Goal: Check status: Check status

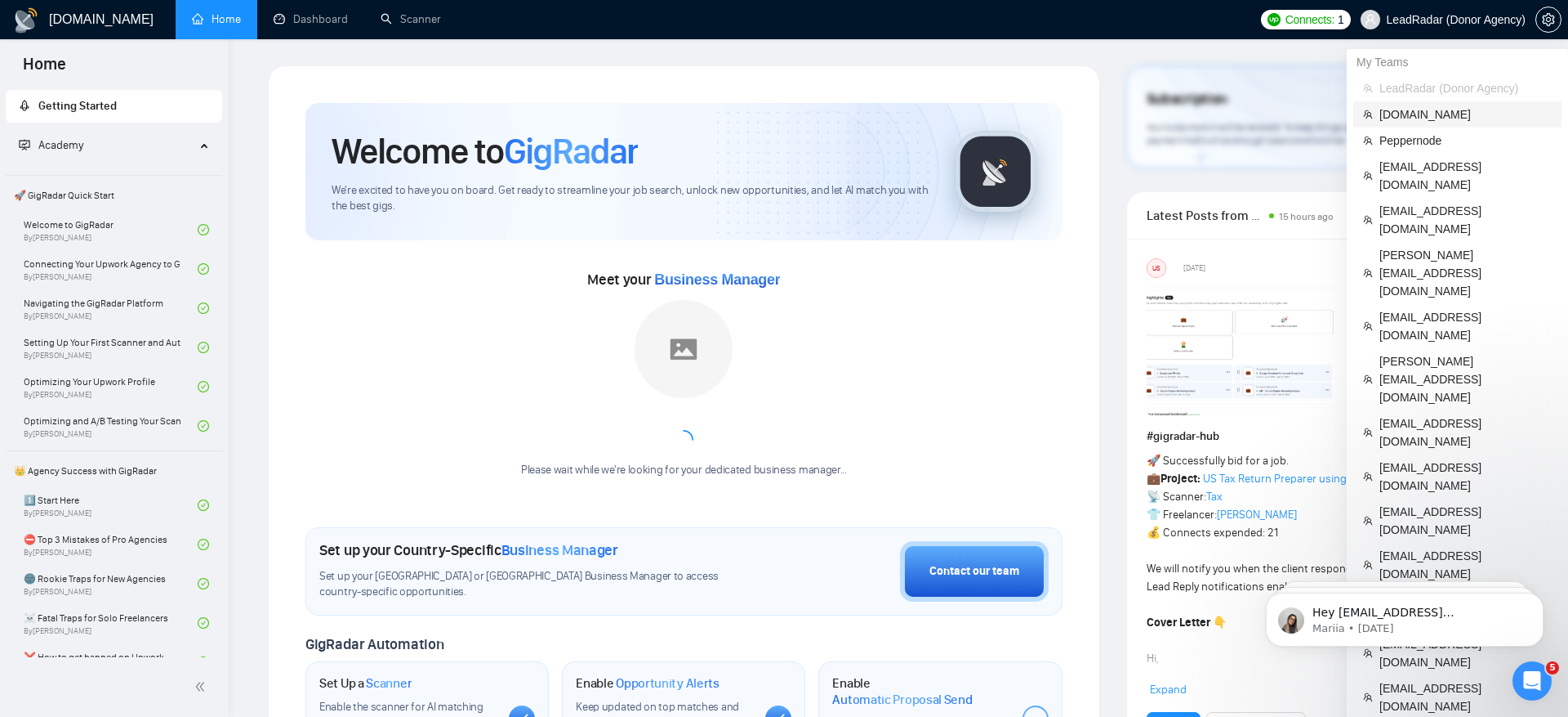
click at [1448, 116] on span "[DOMAIN_NAME]" at bounding box center [1465, 114] width 172 height 18
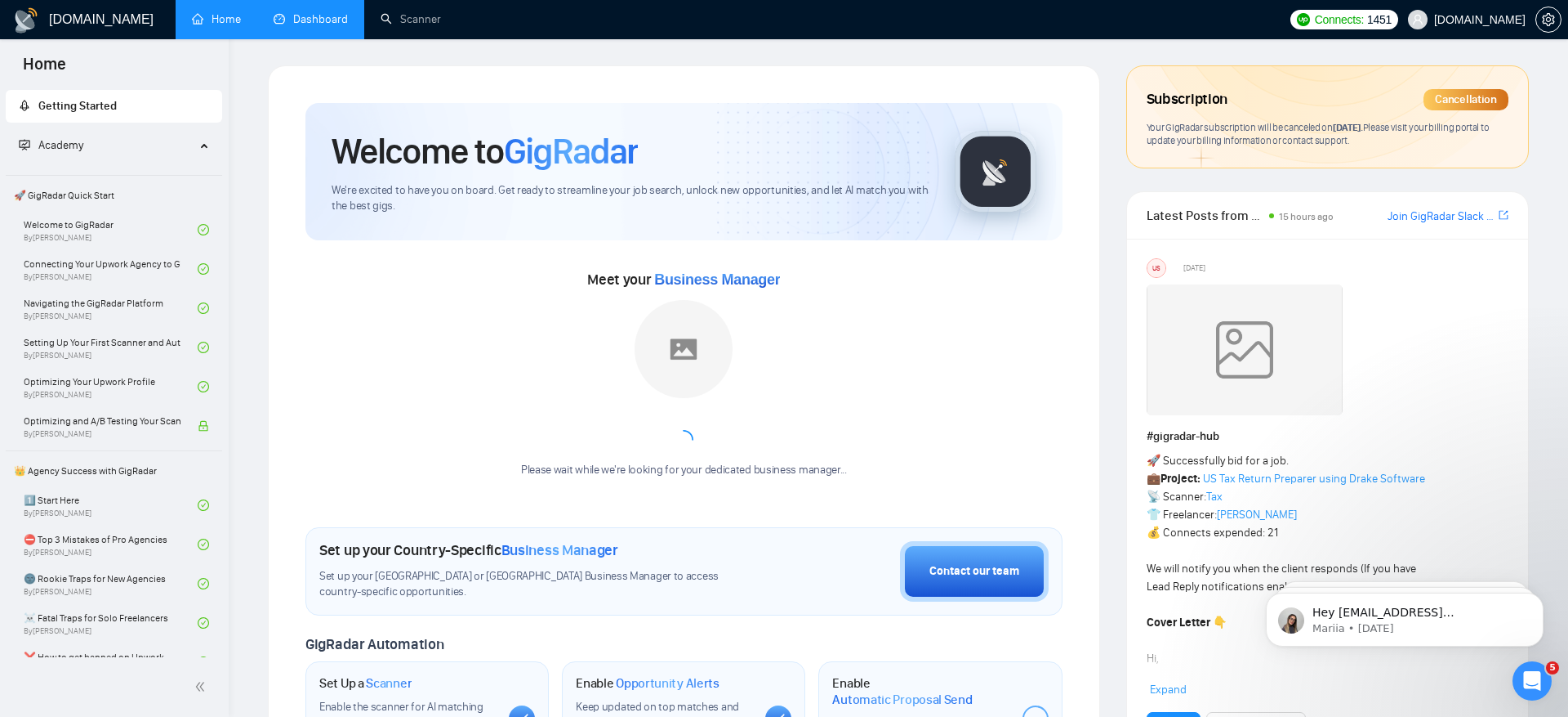
click at [283, 19] on link "Dashboard" at bounding box center [311, 19] width 74 height 14
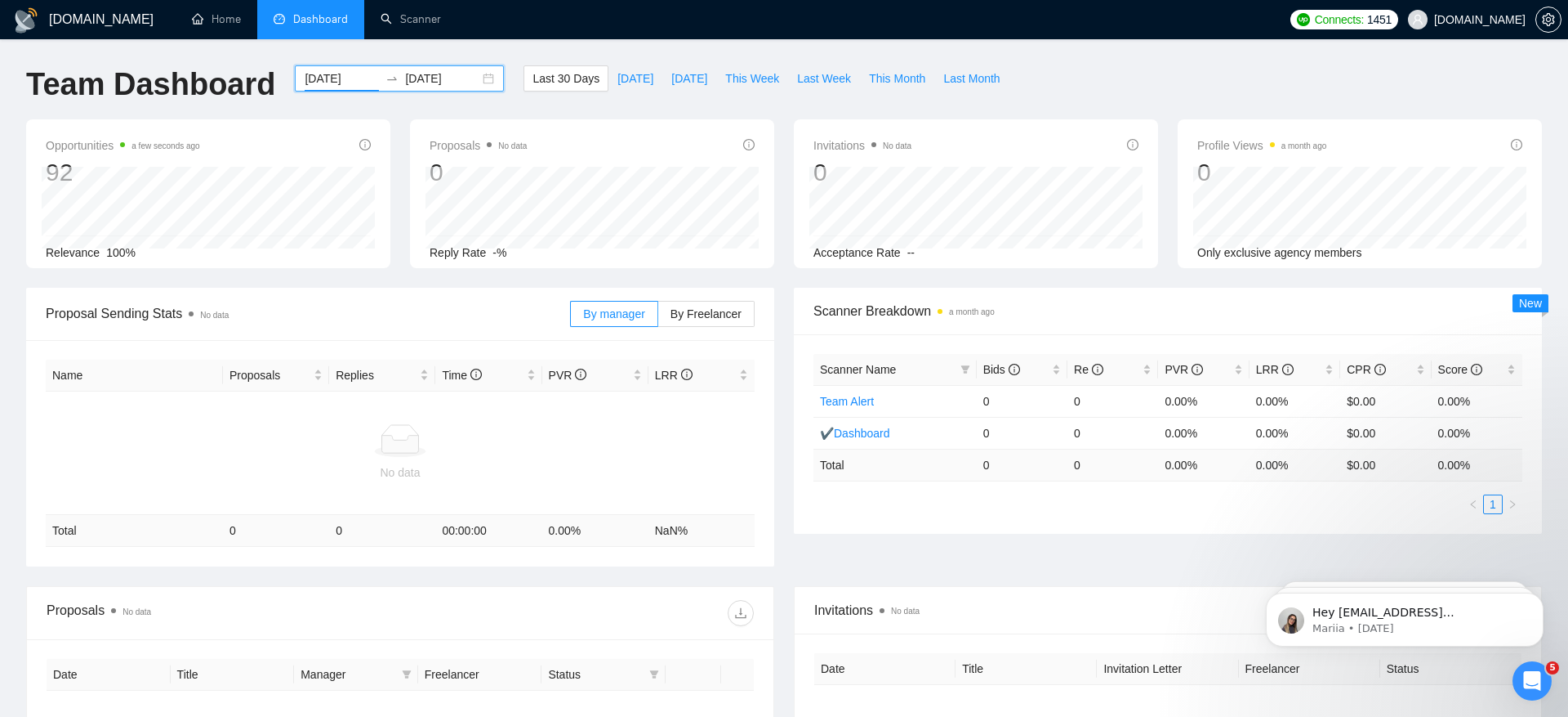
click at [306, 78] on input "[DATE]" at bounding box center [341, 78] width 74 height 18
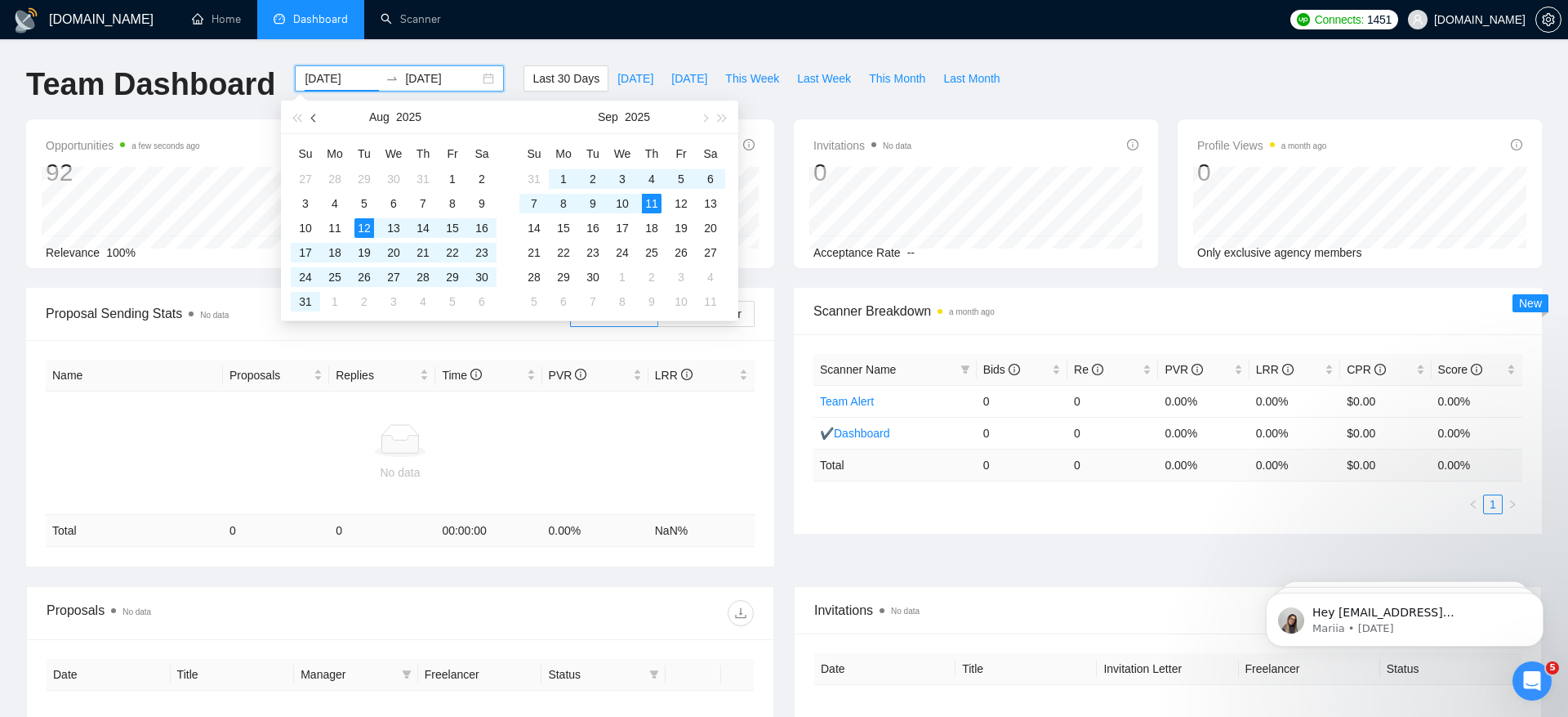
click at [312, 116] on span "button" at bounding box center [314, 117] width 8 height 8
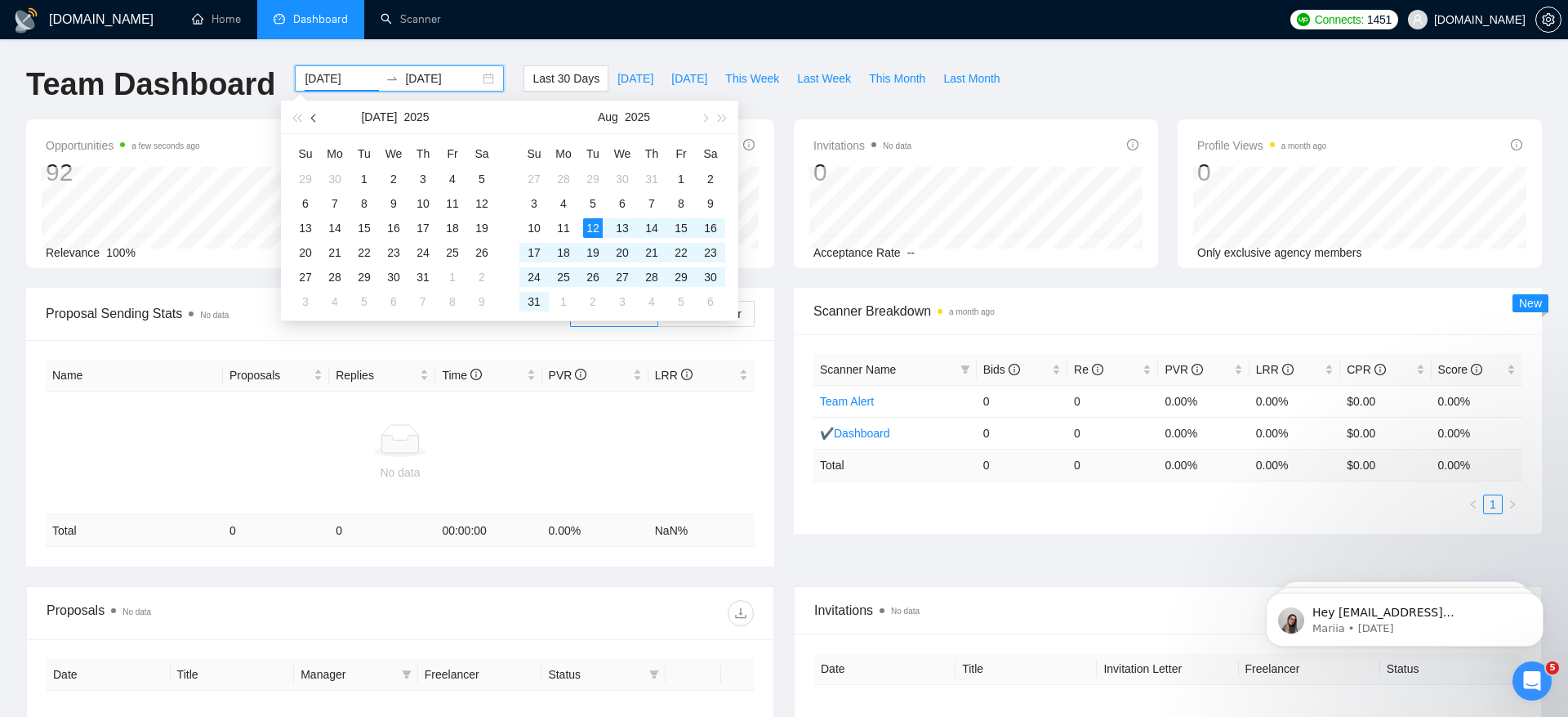
click at [312, 116] on span "button" at bounding box center [314, 117] width 8 height 8
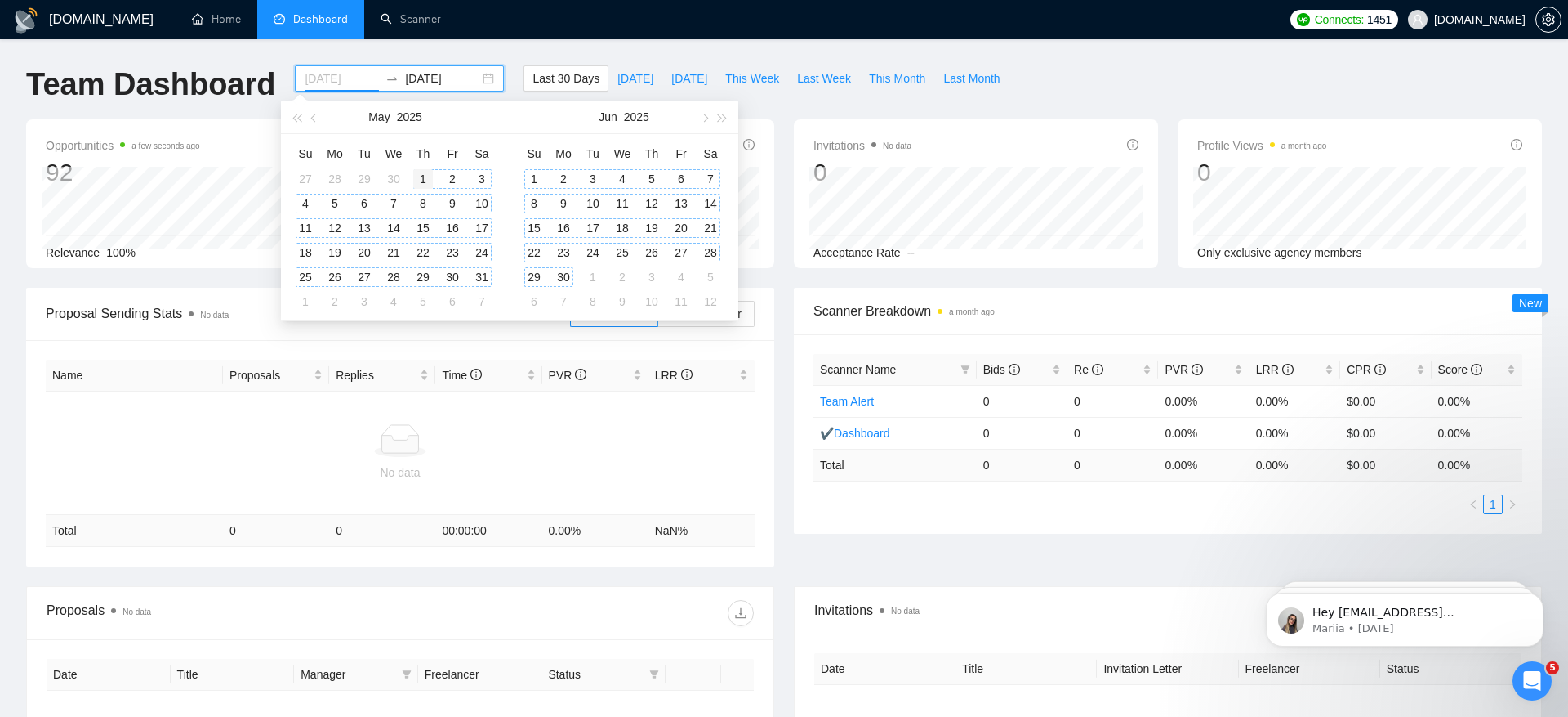
type input "[DATE]"
click at [422, 173] on div "1" at bounding box center [423, 179] width 19 height 19
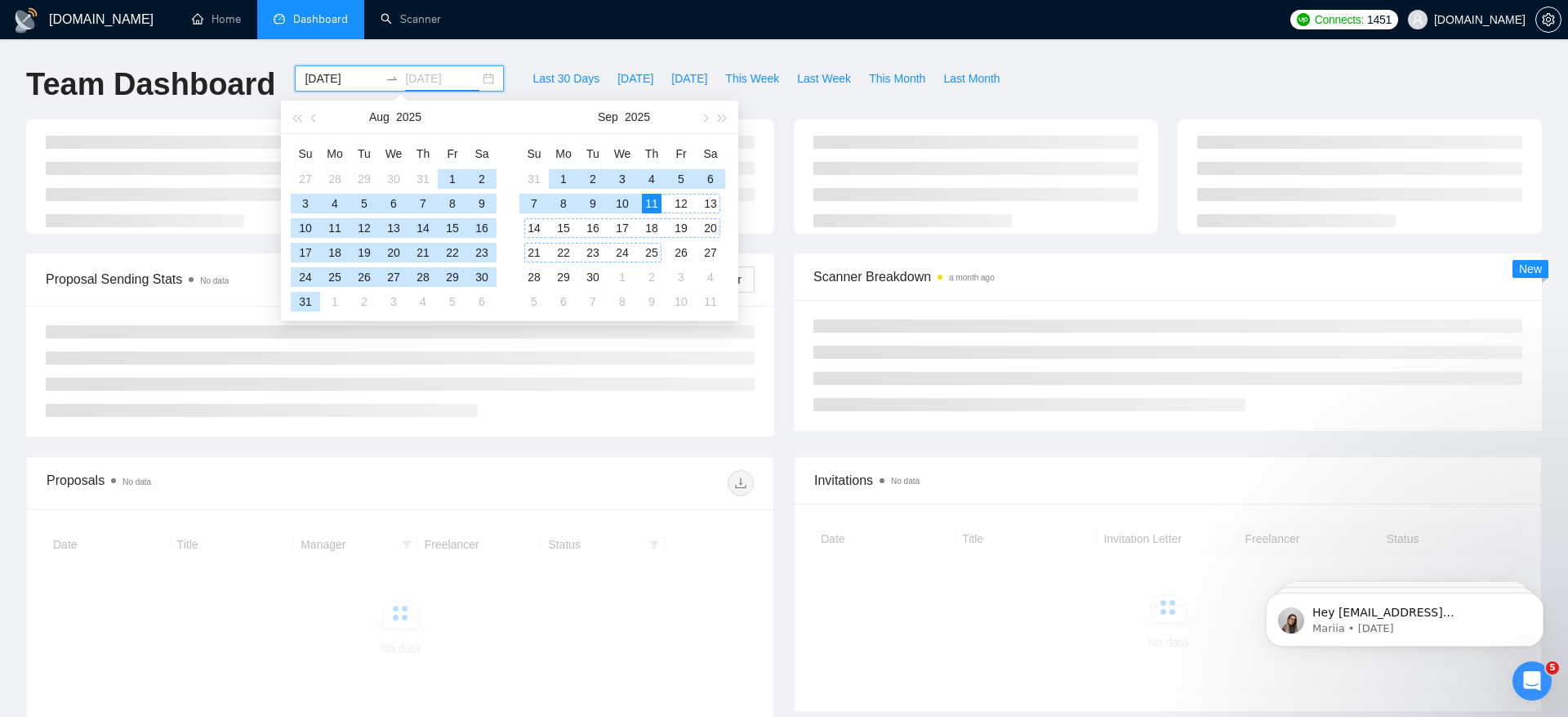
type input "[DATE]"
click at [652, 205] on div "11" at bounding box center [651, 203] width 19 height 19
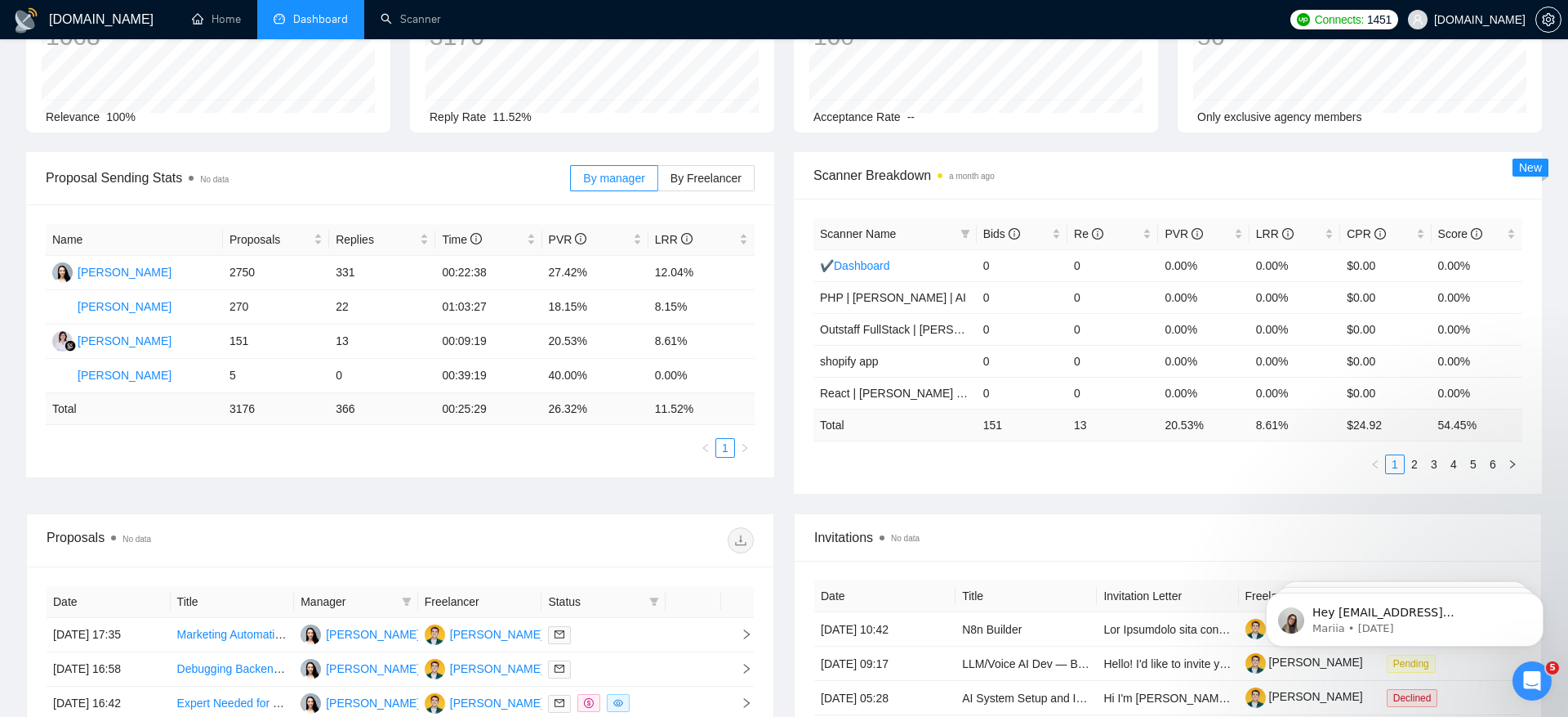
scroll to position [39, 0]
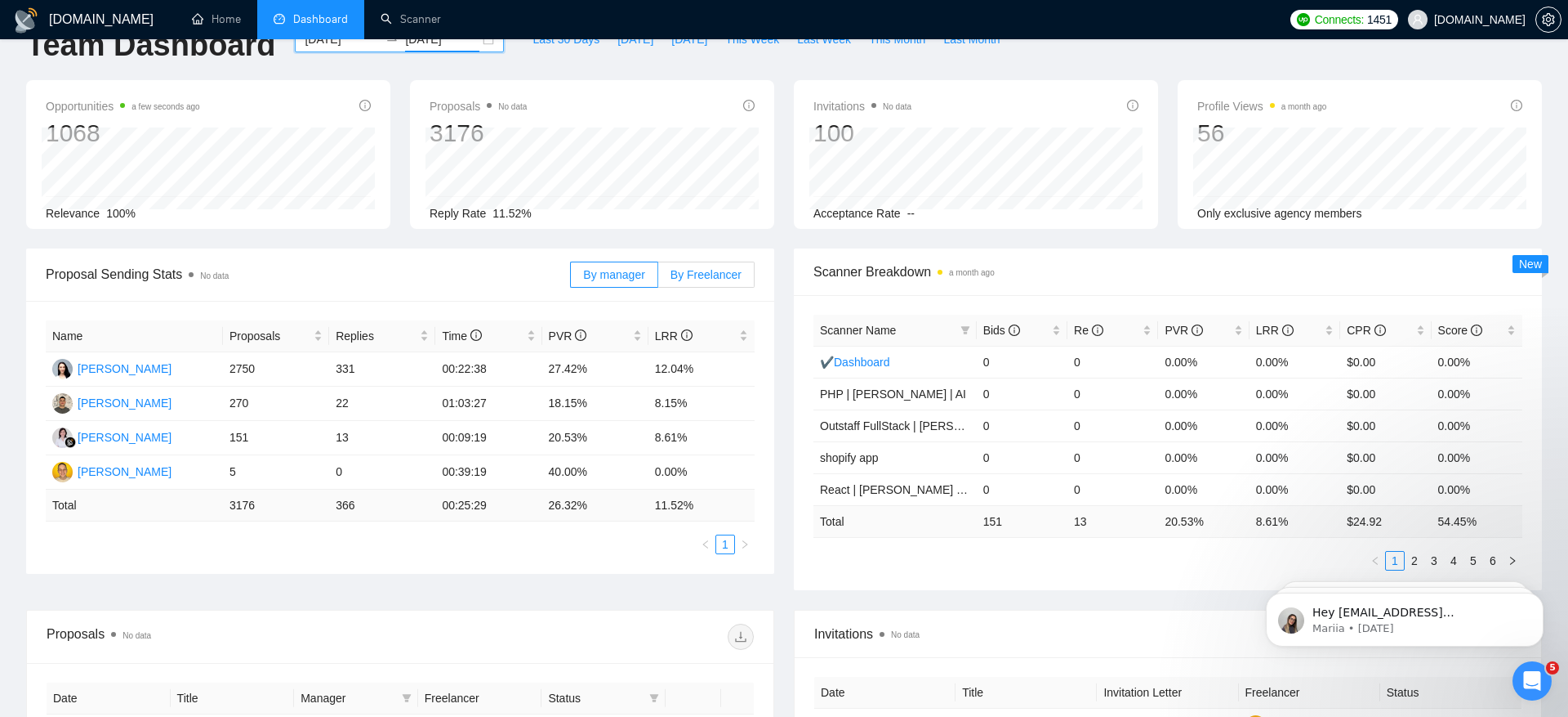
click at [727, 268] on span "By Freelancer" at bounding box center [705, 275] width 71 height 13
click at [658, 278] on input "By Freelancer" at bounding box center [658, 278] width 0 height 0
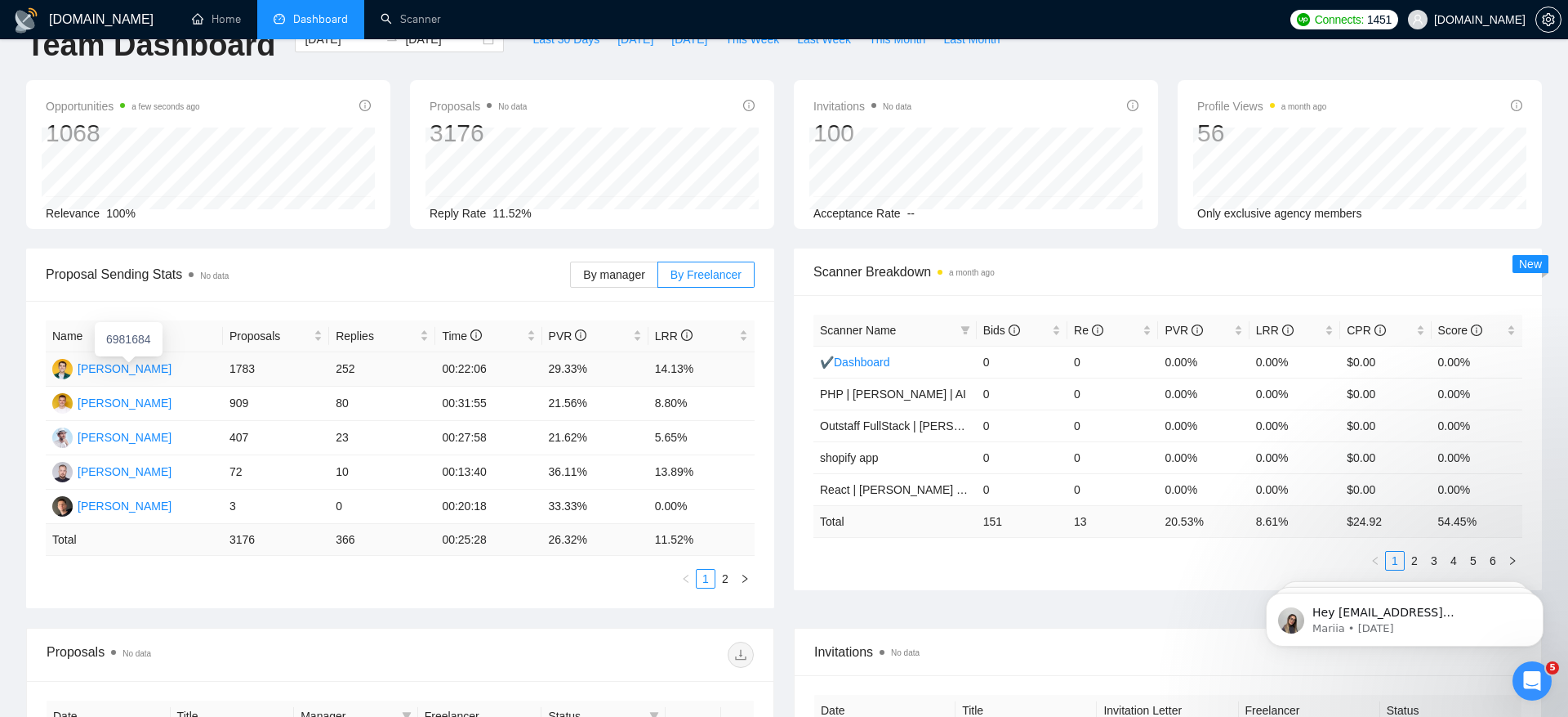
click at [129, 369] on div "[PERSON_NAME]" at bounding box center [125, 368] width 94 height 18
